Goal: Complete application form: Complete application form

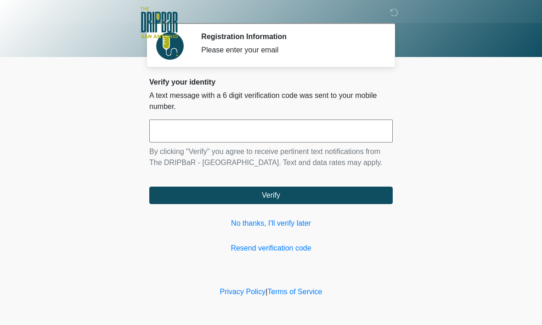
scroll to position [0, 0]
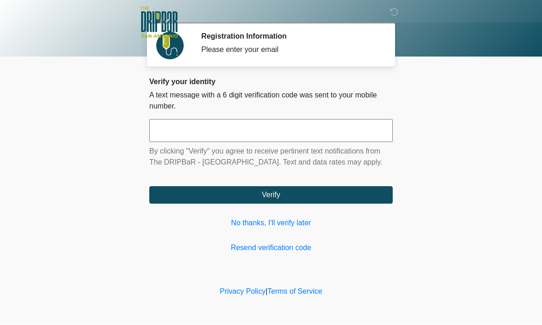
click at [172, 204] on button "Verify" at bounding box center [270, 195] width 243 height 17
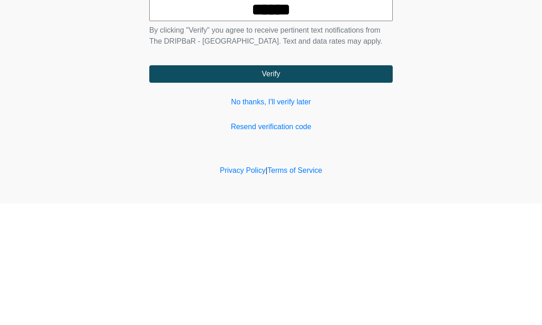
type input "******"
click at [194, 187] on button "Verify" at bounding box center [270, 195] width 243 height 17
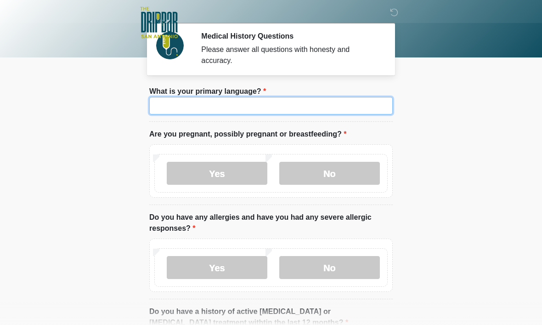
click at [170, 105] on input "What is your primary language?" at bounding box center [270, 105] width 243 height 17
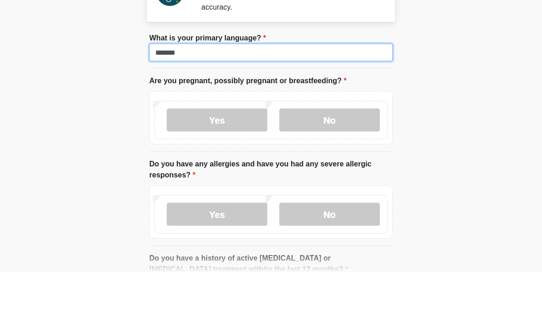
type input "*******"
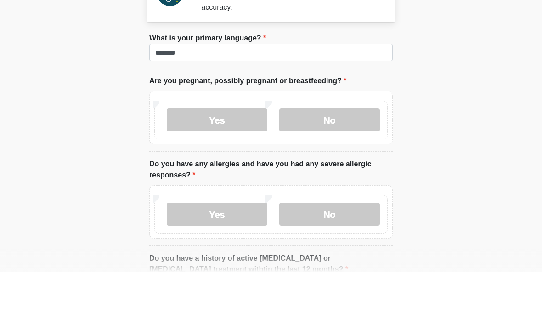
click at [311, 162] on label "No" at bounding box center [329, 173] width 101 height 23
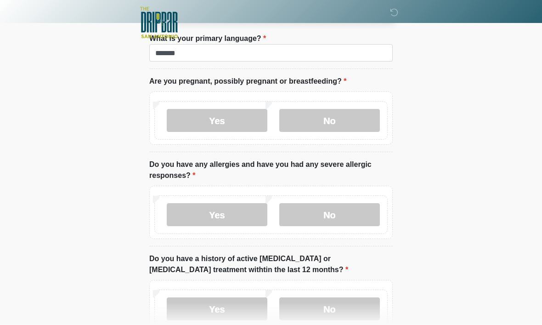
click at [314, 217] on label "No" at bounding box center [329, 214] width 101 height 23
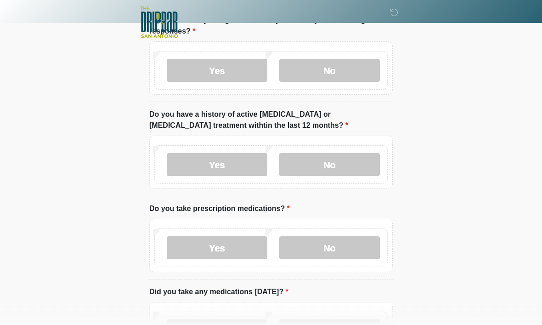
scroll to position [199, 0]
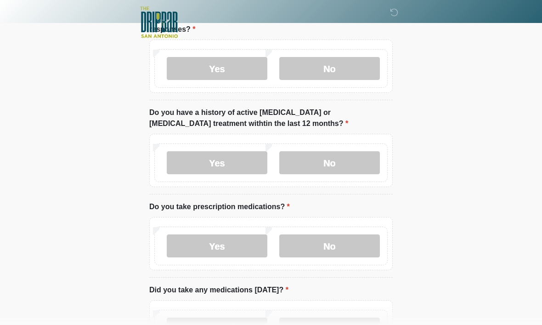
click at [317, 159] on label "No" at bounding box center [329, 163] width 101 height 23
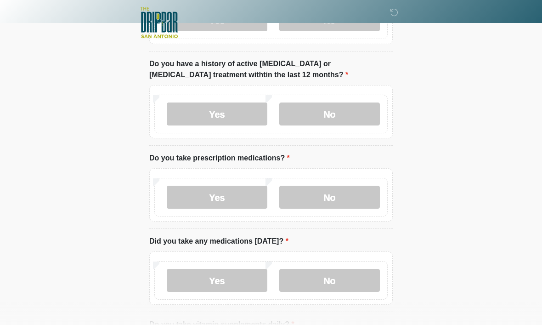
scroll to position [251, 0]
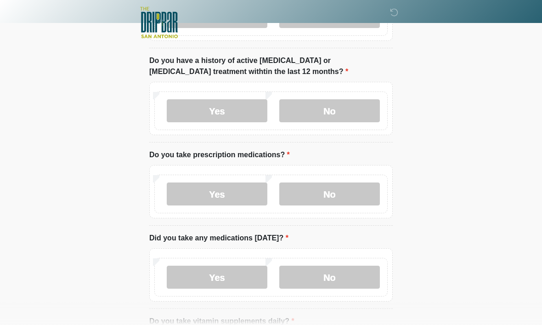
click at [311, 195] on label "No" at bounding box center [329, 193] width 101 height 23
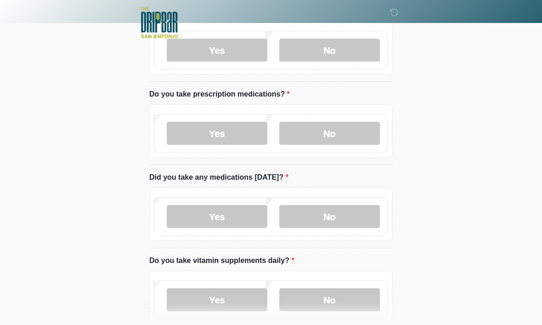
scroll to position [316, 0]
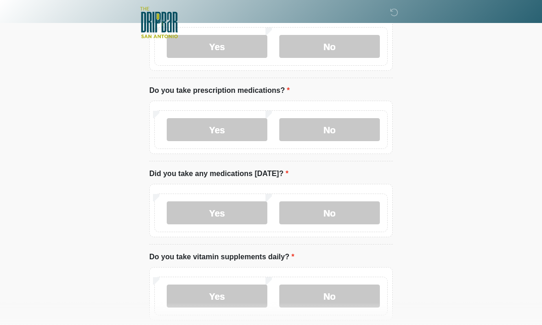
click at [306, 220] on label "No" at bounding box center [329, 212] width 101 height 23
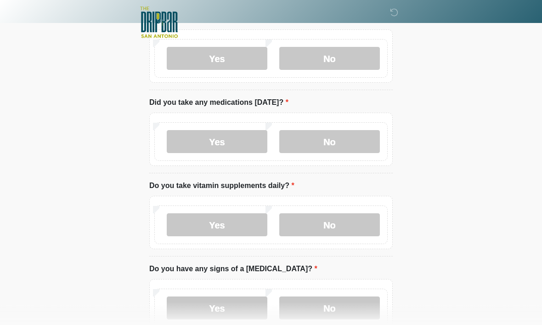
scroll to position [389, 0]
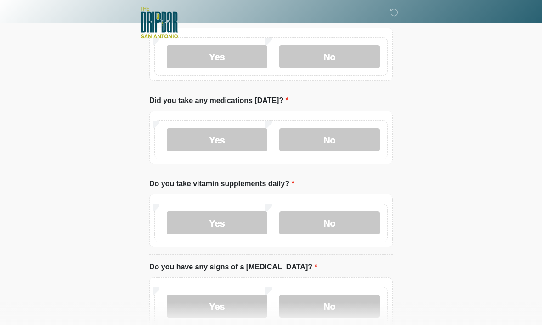
click at [312, 205] on div "Yes No" at bounding box center [270, 223] width 233 height 39
click at [296, 224] on label "No" at bounding box center [329, 222] width 101 height 23
click at [315, 304] on label "No" at bounding box center [329, 305] width 101 height 23
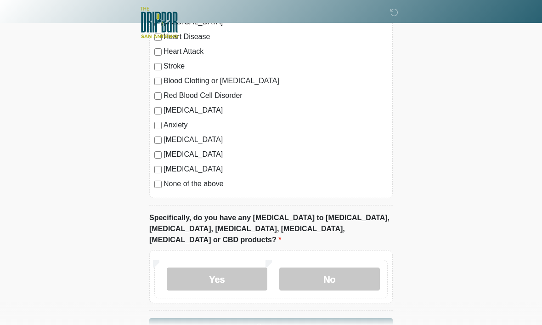
scroll to position [764, 0]
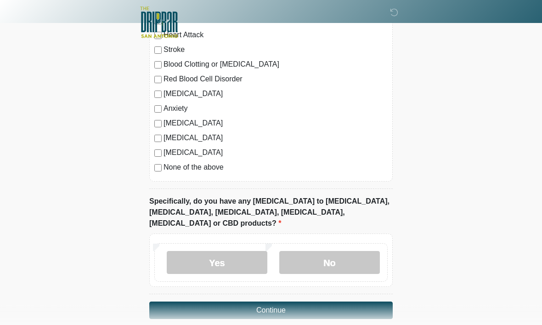
click at [305, 251] on label "No" at bounding box center [329, 262] width 101 height 23
click at [238, 302] on button "Continue" at bounding box center [270, 310] width 243 height 17
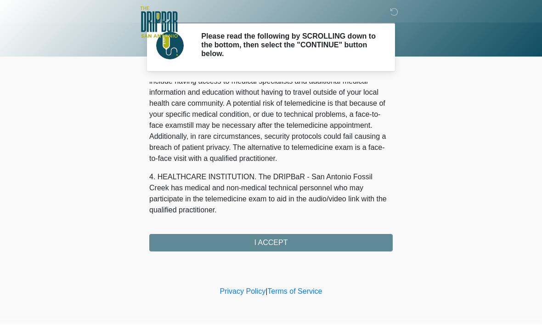
scroll to position [167, 0]
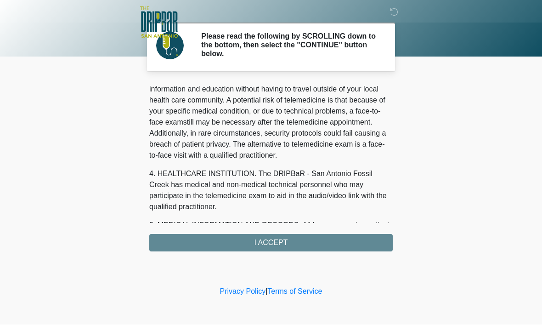
click at [262, 237] on div "1. PURPOSE. The purpose of this form is to obtain your consent for a telemedici…" at bounding box center [270, 167] width 243 height 170
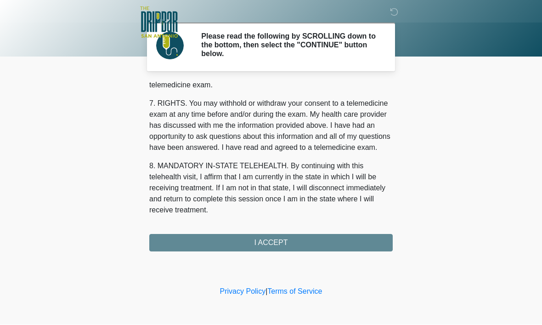
scroll to position [414, 0]
click at [281, 235] on button "I ACCEPT" at bounding box center [270, 242] width 243 height 17
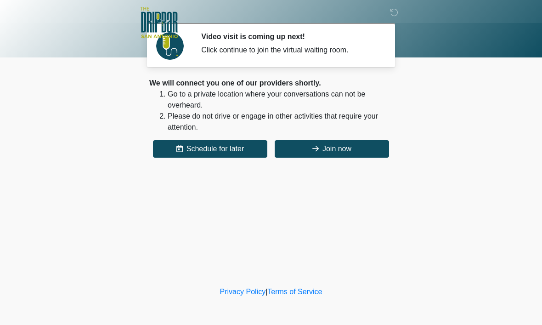
click at [346, 153] on button "Join now" at bounding box center [332, 148] width 114 height 17
